Goal: Download file/media

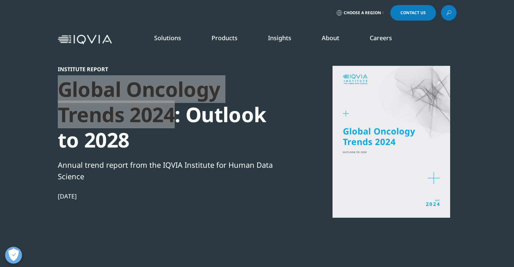
scroll to position [373, 399]
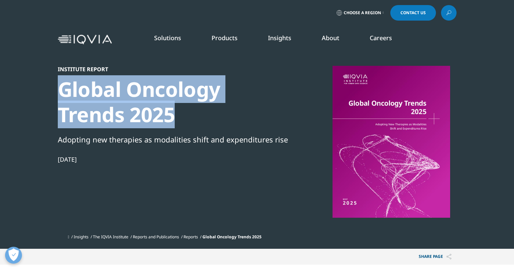
drag, startPoint x: 172, startPoint y: 116, endPoint x: 59, endPoint y: 86, distance: 116.1
click at [60, 86] on div "Global Oncology Trends 2025" at bounding box center [174, 102] width 232 height 51
copy div "Global Oncology Trends 2025"
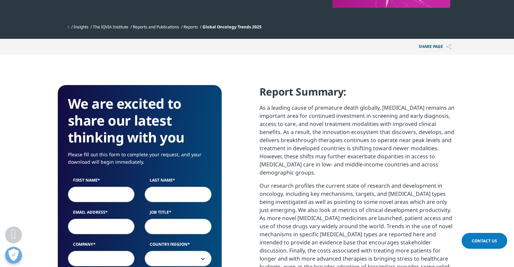
scroll to position [338, 0]
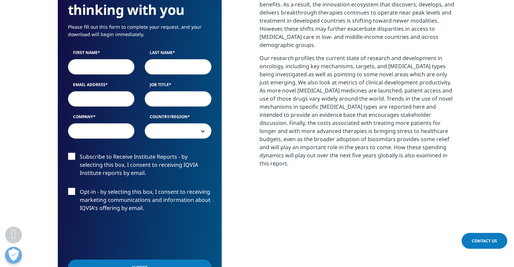
click at [115, 67] on input "First Name" at bounding box center [101, 67] width 67 height 16
type input "Likang"
type input "Lu"
type input "[EMAIL_ADDRESS][DOMAIN_NAME]"
type input "ABC Consulting"
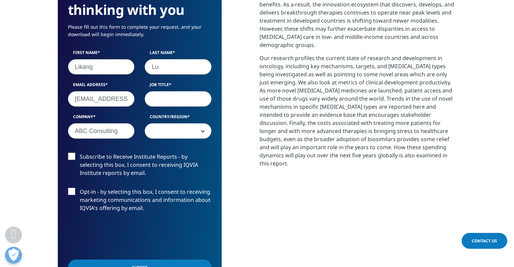
select select "[GEOGRAPHIC_DATA]"
click at [72, 156] on label "Subscribe to Receive Institute Reports - by selecting this box, I consent to re…" at bounding box center [140, 167] width 144 height 28
click at [80, 153] on input "Subscribe to Receive Institute Reports - by selecting this box, I consent to re…" at bounding box center [80, 153] width 0 height 0
drag, startPoint x: 69, startPoint y: 192, endPoint x: 70, endPoint y: 210, distance: 17.9
click at [69, 192] on label "Opt-in - by selecting this box, I consent to receiving marketing communications…" at bounding box center [140, 202] width 144 height 28
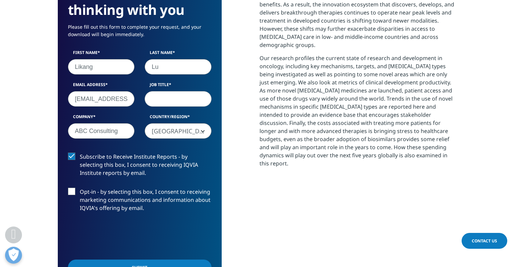
click at [80, 188] on input "Opt-in - by selecting this box, I consent to receiving marketing communications…" at bounding box center [80, 188] width 0 height 0
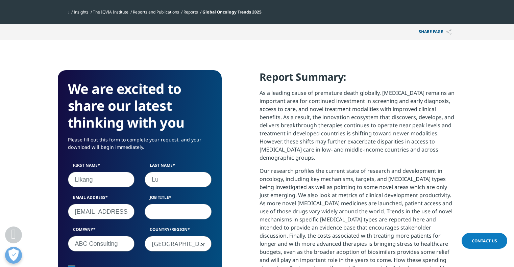
click at [169, 212] on input "Job Title" at bounding box center [178, 212] width 67 height 16
type input "Consultant"
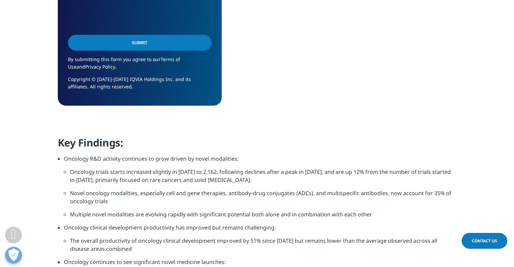
click at [133, 47] on input "Submit" at bounding box center [140, 43] width 144 height 16
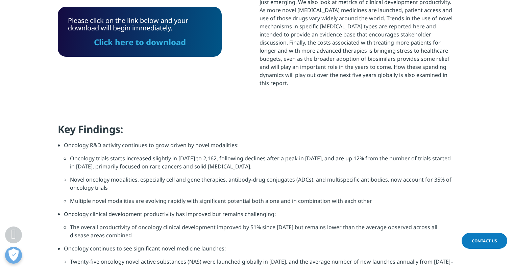
scroll to position [3, 3]
click at [163, 44] on link "Click here to download" at bounding box center [140, 41] width 92 height 11
